Goal: Task Accomplishment & Management: Manage account settings

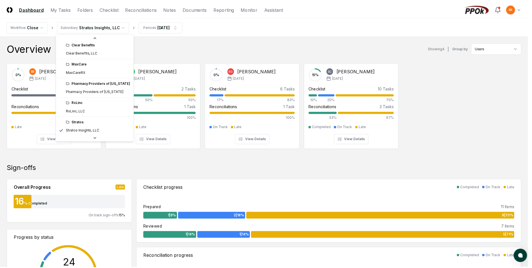
scroll to position [13, 0]
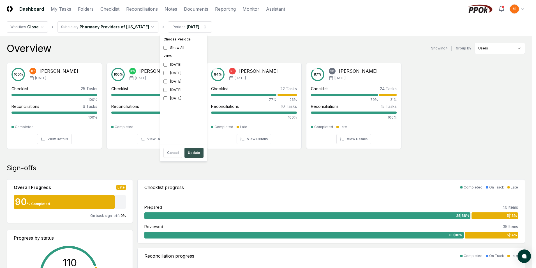
click at [193, 152] on button "Update" at bounding box center [194, 153] width 19 height 10
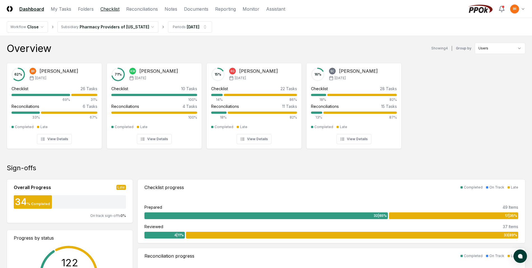
click at [107, 9] on link "Checklist" at bounding box center [109, 9] width 19 height 7
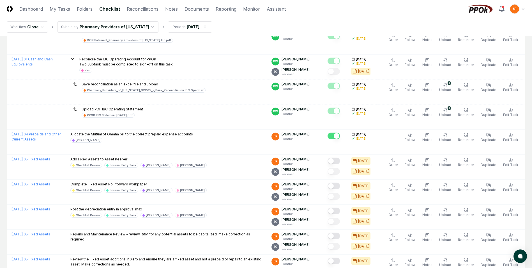
scroll to position [477, 0]
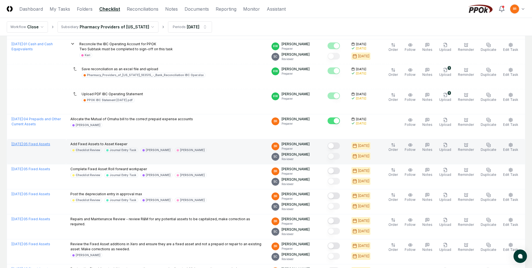
click at [47, 144] on link "[DATE] : 05 Fixed Assets" at bounding box center [31, 144] width 39 height 4
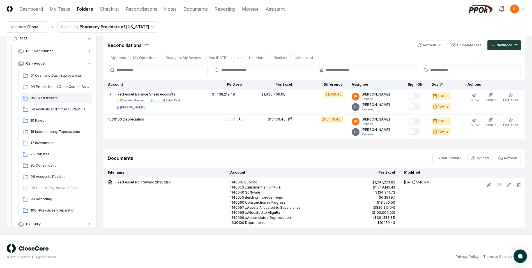
scroll to position [229, 0]
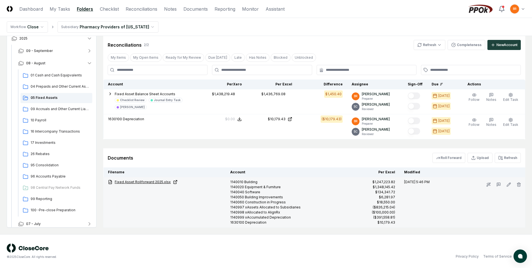
click at [158, 181] on link "Fixed Asset Rollforward 2025.xlsx" at bounding box center [164, 181] width 113 height 5
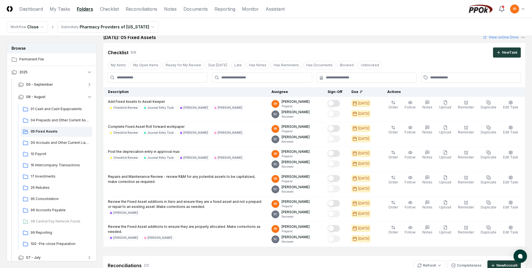
scroll to position [0, 0]
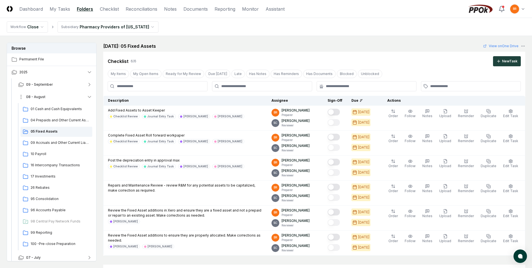
click at [42, 96] on span "08 - August" at bounding box center [35, 96] width 19 height 5
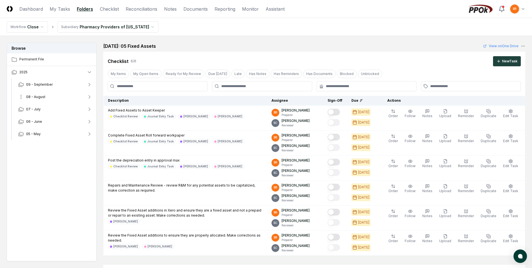
click at [42, 96] on span "08 - August" at bounding box center [35, 96] width 19 height 5
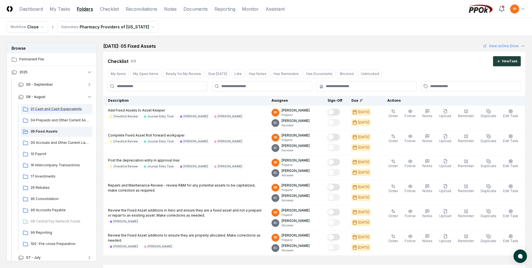
click at [49, 108] on span "01 Cash and Cash Equipvalents" at bounding box center [60, 108] width 59 height 5
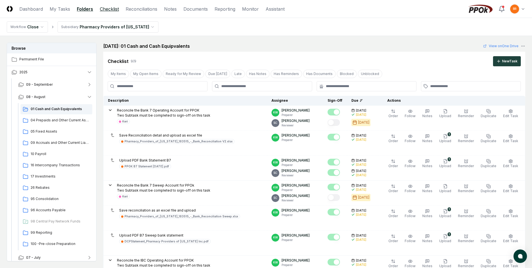
click at [107, 11] on link "Checklist" at bounding box center [109, 9] width 19 height 7
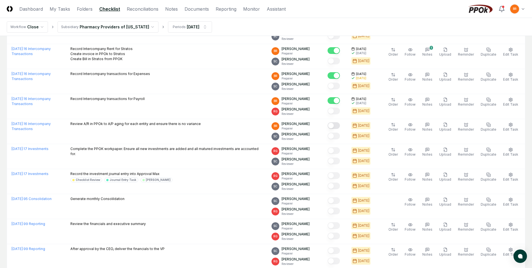
scroll to position [870, 0]
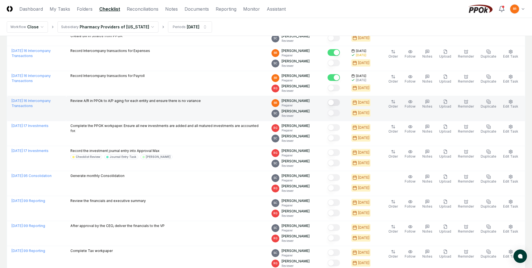
click at [338, 103] on button "Mark complete" at bounding box center [334, 102] width 12 height 7
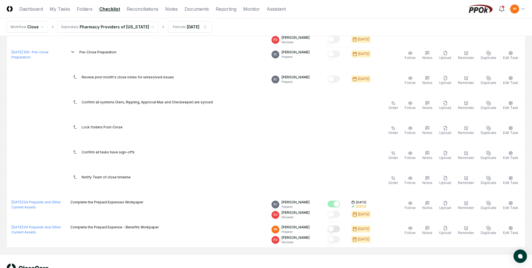
scroll to position [1138, 0]
